Goal: Transaction & Acquisition: Purchase product/service

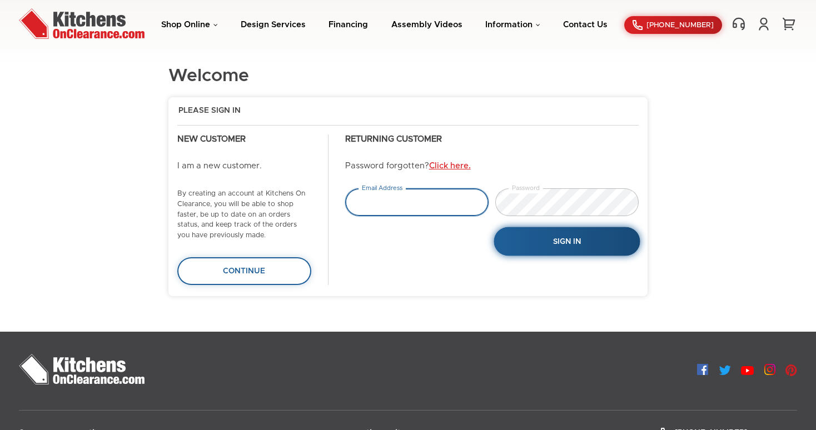
type input "[EMAIL_ADDRESS][PERSON_NAME][DOMAIN_NAME]"
click at [550, 245] on button "Sign In" at bounding box center [566, 241] width 146 height 29
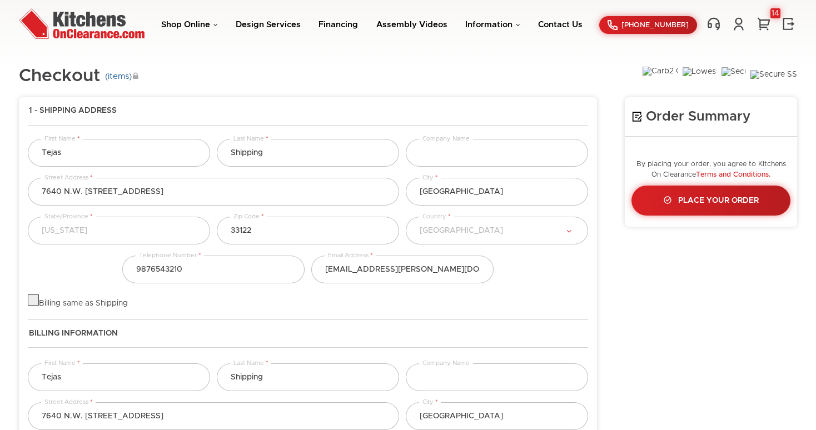
select select "18"
select select "223"
select select "18"
select select "223"
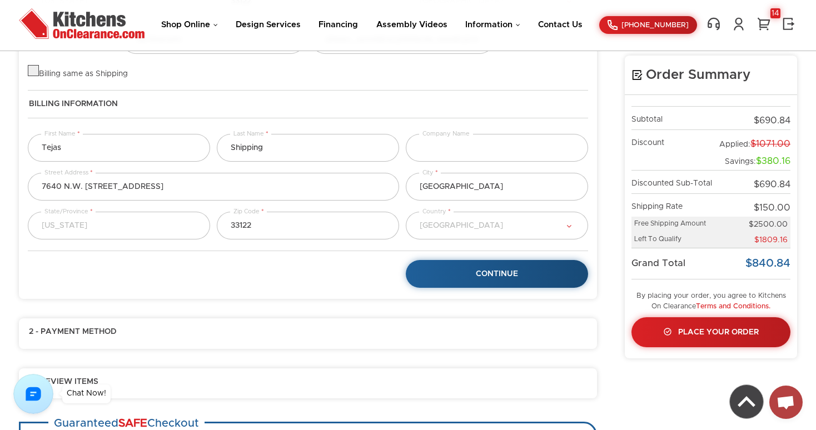
scroll to position [272, 0]
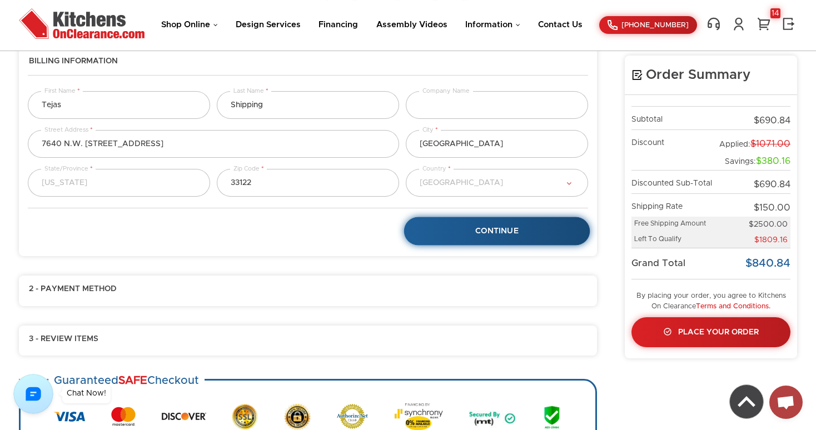
click at [478, 238] on link "Continue" at bounding box center [497, 231] width 186 height 28
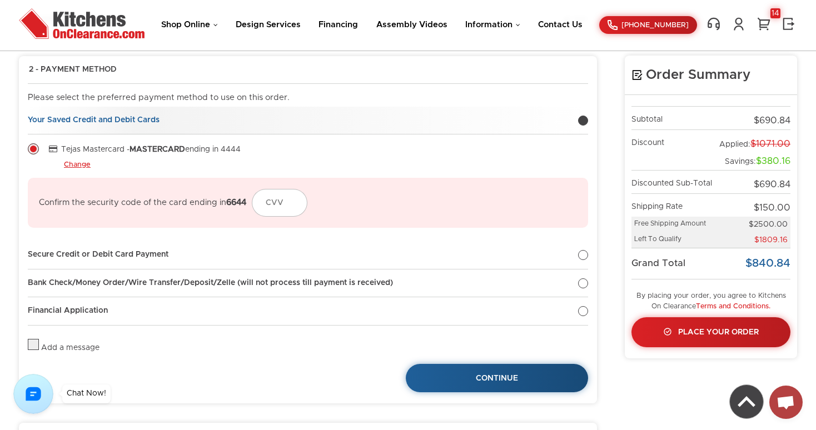
scroll to position [91, 0]
click at [516, 378] on span "Continue" at bounding box center [496, 379] width 43 height 8
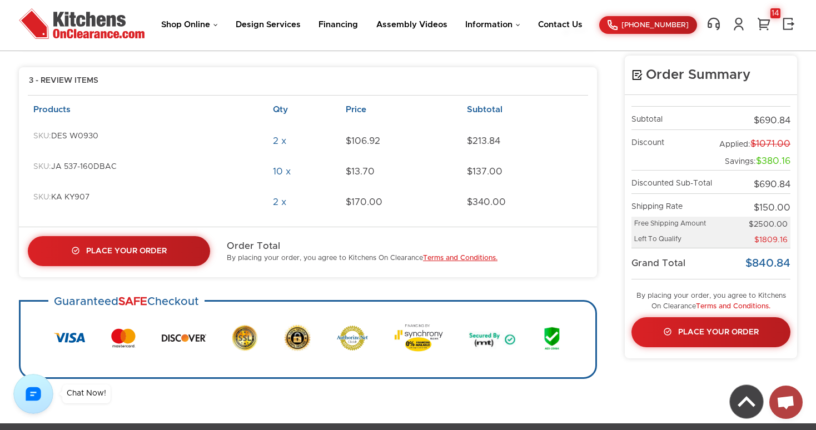
scroll to position [0, 0]
